Goal: Check status: Check status

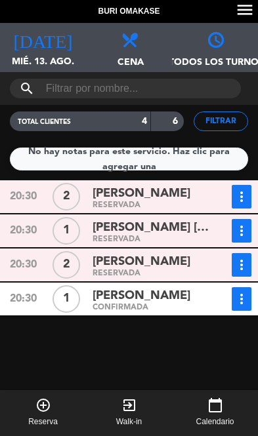
click at [41, 31] on icon "[DATE]" at bounding box center [42, 39] width 59 height 18
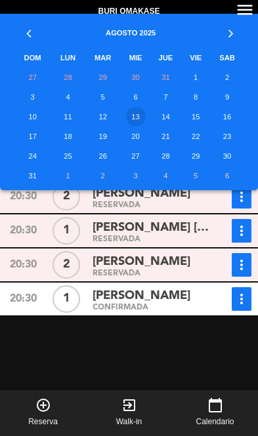
click at [227, 31] on th "»" at bounding box center [227, 31] width 34 height 34
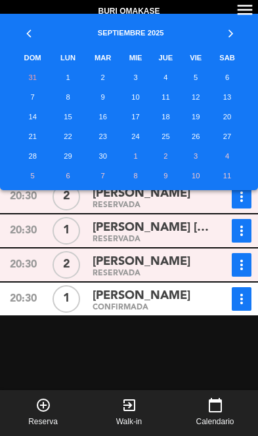
click at [169, 75] on td "4" at bounding box center [165, 78] width 31 height 20
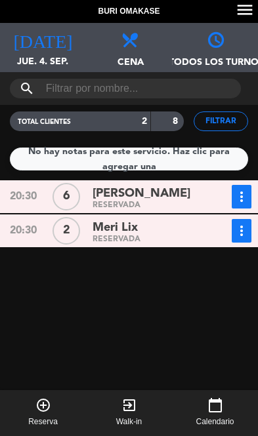
click at [46, 52] on div "[DATE] [DEMOGRAPHIC_DATA] 4. sep. [DATE]" at bounding box center [43, 47] width 86 height 49
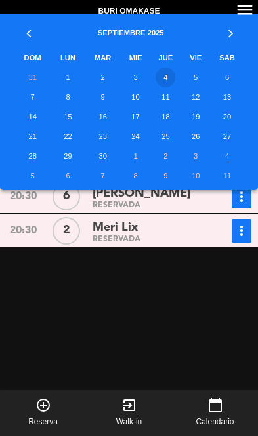
click at [164, 79] on td "4" at bounding box center [165, 78] width 31 height 20
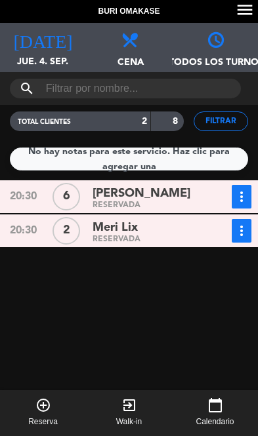
click at [36, 35] on icon "[DATE]" at bounding box center [42, 39] width 59 height 18
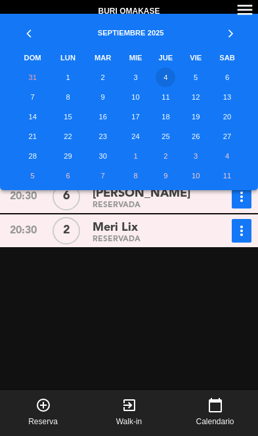
click at [170, 98] on td "11" at bounding box center [165, 97] width 31 height 20
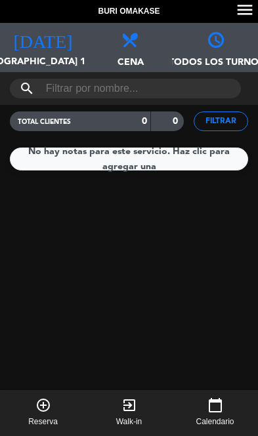
click at [43, 30] on icon "[DATE]" at bounding box center [42, 39] width 59 height 18
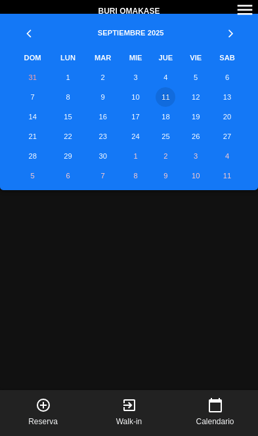
click at [175, 79] on td "4" at bounding box center [165, 78] width 31 height 20
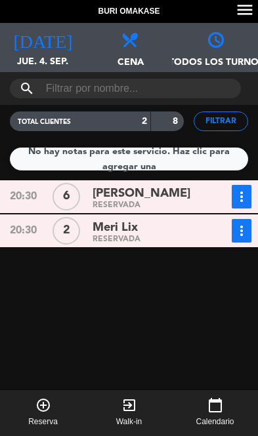
click at [180, 196] on span "[PERSON_NAME]" at bounding box center [142, 193] width 98 height 19
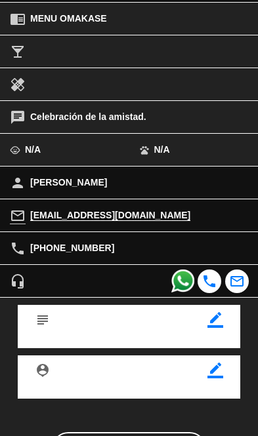
scroll to position [282, 0]
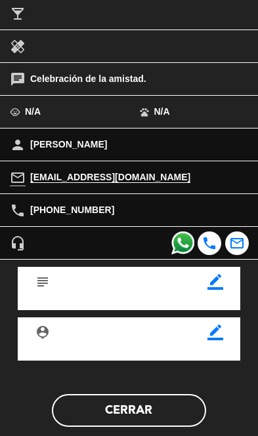
click at [103, 409] on button "Cerrar" at bounding box center [129, 410] width 155 height 33
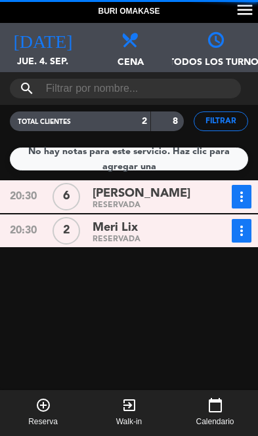
click at [170, 228] on div "Meri Lix" at bounding box center [153, 228] width 121 height 18
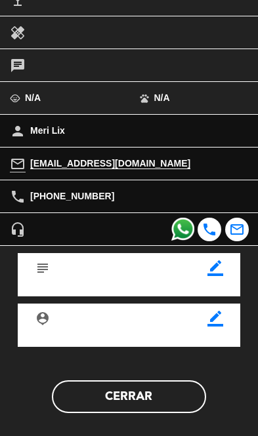
scroll to position [295, 0]
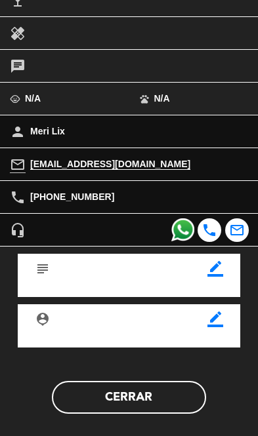
click at [100, 393] on button "Cerrar" at bounding box center [129, 397] width 155 height 33
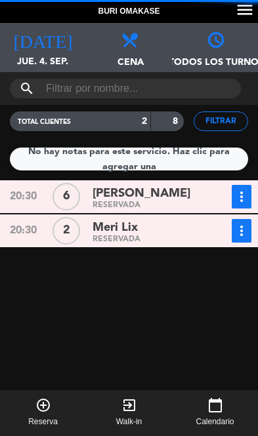
click at [33, 44] on icon "[DATE]" at bounding box center [42, 39] width 59 height 18
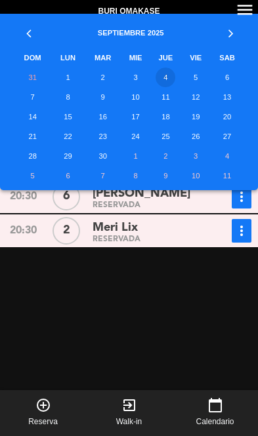
click at [28, 33] on th "«" at bounding box center [32, 31] width 37 height 34
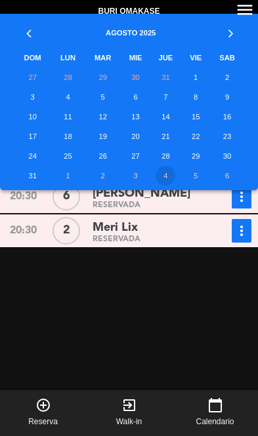
click at [196, 135] on td "22" at bounding box center [195, 137] width 29 height 20
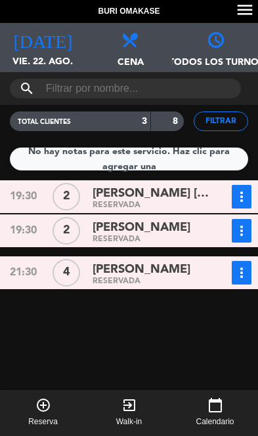
click at [190, 190] on span "[PERSON_NAME] [PERSON_NAME]" at bounding box center [153, 193] width 121 height 19
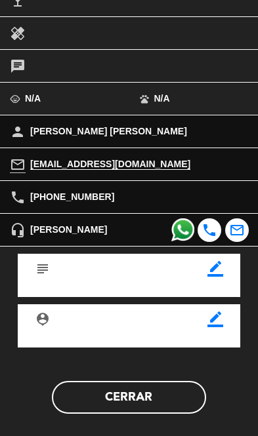
click at [104, 401] on button "Cerrar" at bounding box center [129, 397] width 155 height 33
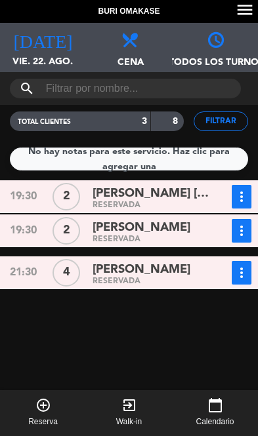
click at [174, 231] on div "[PERSON_NAME]" at bounding box center [153, 228] width 121 height 18
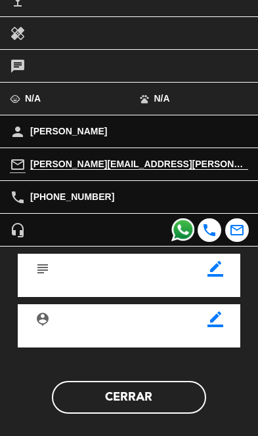
click at [94, 395] on button "Cerrar" at bounding box center [129, 397] width 155 height 33
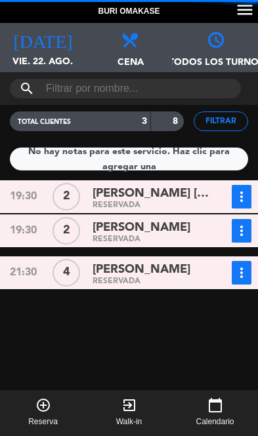
click at [165, 268] on span "[PERSON_NAME]" at bounding box center [142, 270] width 98 height 19
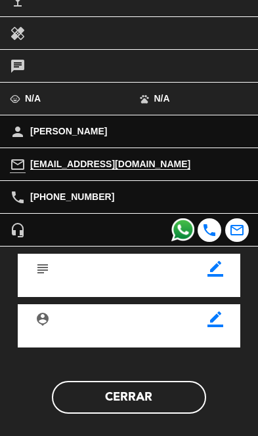
click at [94, 394] on button "Cerrar" at bounding box center [129, 397] width 155 height 33
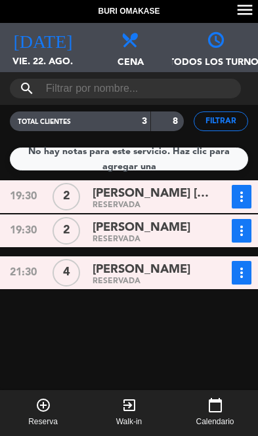
click at [40, 55] on span "vie. 22. ago." at bounding box center [43, 66] width 86 height 25
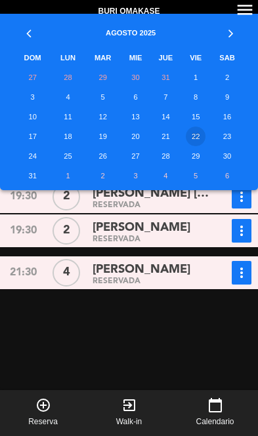
click at [169, 135] on td "21" at bounding box center [165, 137] width 31 height 20
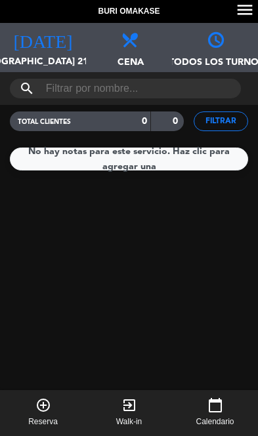
click at [28, 49] on div "[DATE] [DEMOGRAPHIC_DATA] 21. ago. [DATE]" at bounding box center [43, 47] width 86 height 49
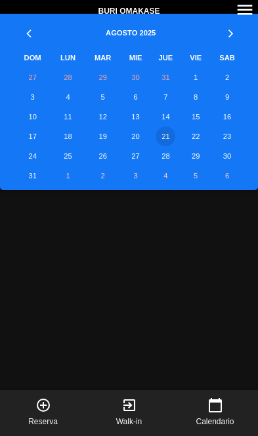
click at [135, 138] on td "20" at bounding box center [135, 137] width 29 height 20
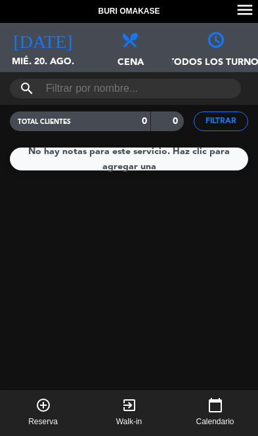
click at [35, 54] on span "mié. 20. ago." at bounding box center [43, 66] width 86 height 25
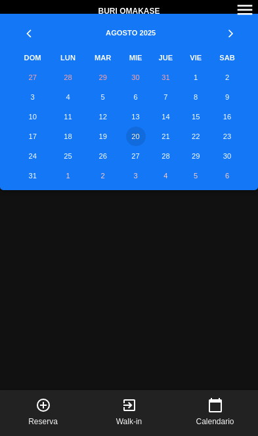
click at [106, 134] on td "19" at bounding box center [103, 137] width 37 height 20
